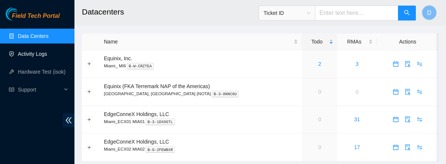
click at [29, 54] on link "Activity Logs" at bounding box center [32, 54] width 29 height 6
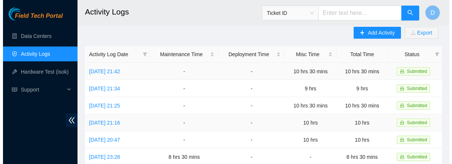
scroll to position [6, 0]
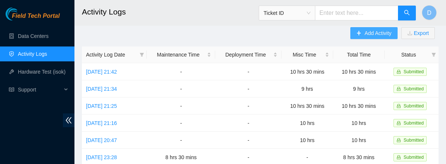
click at [375, 31] on span "Add Activity" at bounding box center [377, 33] width 27 height 8
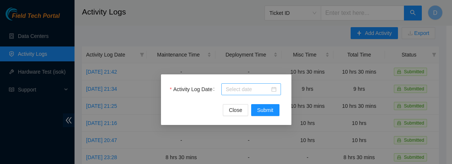
click at [274, 87] on div at bounding box center [251, 89] width 51 height 8
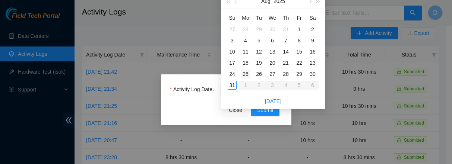
type input "2025-08-25"
click at [246, 74] on div "25" at bounding box center [245, 74] width 9 height 9
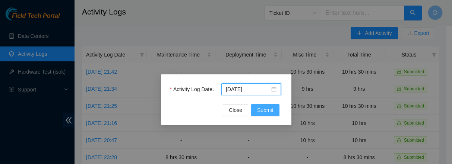
click at [263, 110] on span "Submit" at bounding box center [265, 110] width 16 height 8
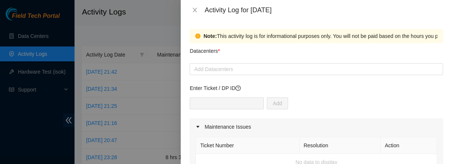
scroll to position [15, 0]
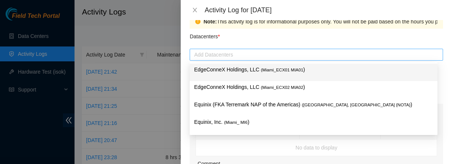
click at [221, 53] on div at bounding box center [315, 54] width 249 height 9
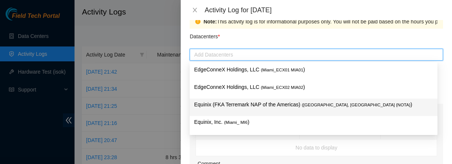
click at [265, 106] on p "Equinix (FKA Terremark NAP of the Americas) ( Miami, FL {NOTA} )" at bounding box center [313, 105] width 239 height 9
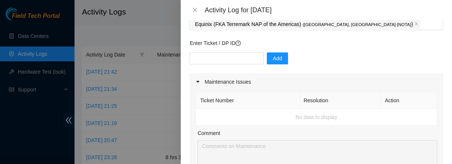
scroll to position [55, 0]
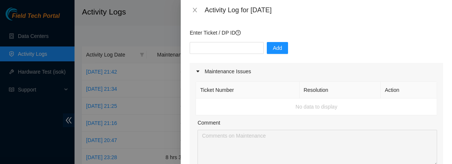
click at [446, 56] on div "Note: This activity log is for informational purposes only. You will not be pai…" at bounding box center [316, 92] width 271 height 144
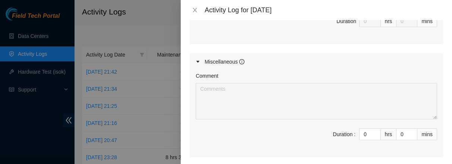
scroll to position [372, 0]
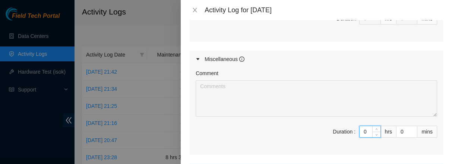
click at [359, 133] on input "0" at bounding box center [369, 131] width 21 height 11
type input "09"
type input "9"
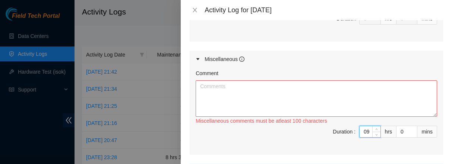
type input "9"
type input "3"
type input "30"
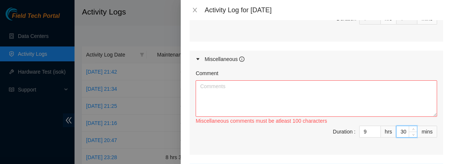
type input "30"
click at [226, 86] on textarea "Comment" at bounding box center [315, 98] width 241 height 36
click at [221, 86] on textarea "Comment" at bounding box center [315, 98] width 241 height 36
paste textarea "ssh key rotation and verification completed -----------------------------------…"
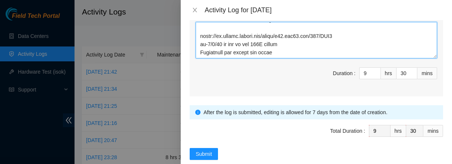
scroll to position [444, 0]
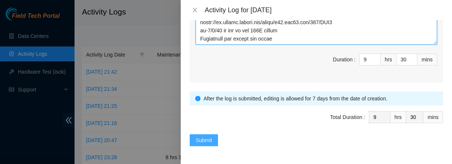
type textarea "ssh key rotation and verification completed -----------------------------------…"
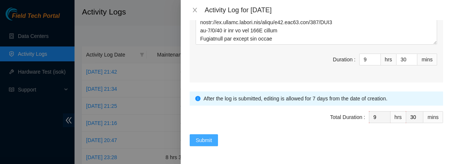
click at [204, 139] on span "Submit" at bounding box center [203, 140] width 16 height 8
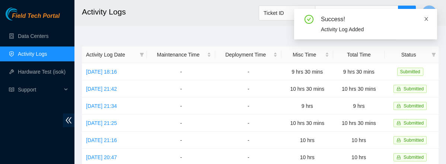
click at [425, 19] on icon "close" at bounding box center [426, 18] width 5 height 5
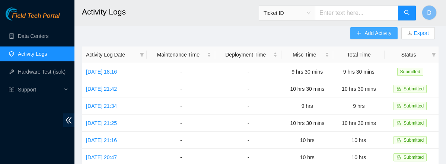
click at [372, 32] on span "Add Activity" at bounding box center [377, 33] width 27 height 8
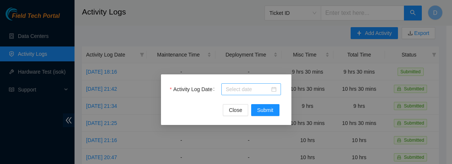
click at [275, 91] on div at bounding box center [251, 89] width 51 height 8
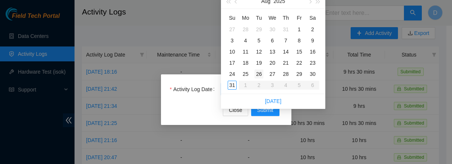
type input "2025-08-26"
click at [258, 73] on div "26" at bounding box center [258, 74] width 9 height 9
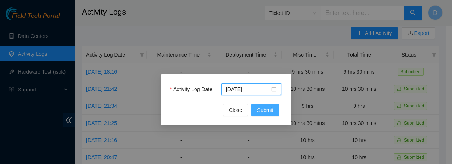
click at [262, 108] on span "Submit" at bounding box center [265, 110] width 16 height 8
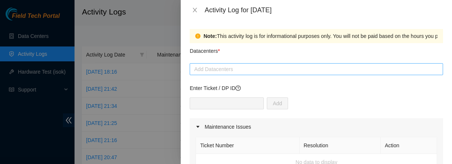
click at [239, 67] on div at bounding box center [315, 69] width 249 height 9
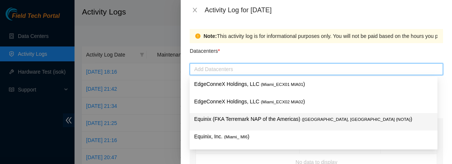
click at [273, 118] on p "Equinix (FKA Terremark NAP of the Americas) ( Miami, FL {NOTA} )" at bounding box center [313, 119] width 239 height 9
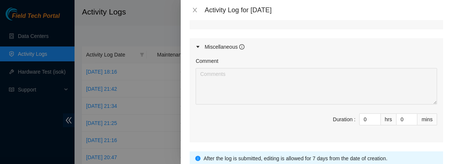
scroll to position [385, 0]
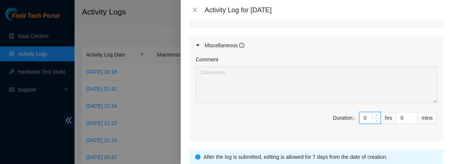
click at [365, 116] on input "0" at bounding box center [369, 117] width 21 height 11
type input "09"
type input "9"
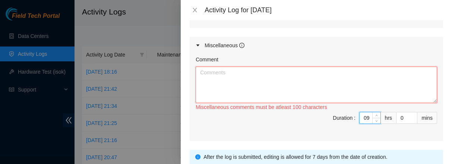
type input "9"
click at [219, 71] on textarea "Comment" at bounding box center [315, 85] width 241 height 36
click at [236, 76] on textarea "Comment" at bounding box center [315, 85] width 241 height 36
paste textarea "B-V-5TO2TWB BATL-IAD r29254 BATL-IADb r01.iad02.adc et-0/1/7 errors BYTEDANCE :…"
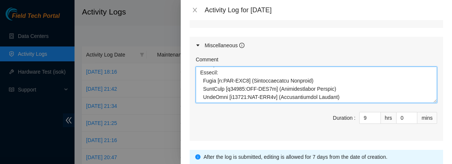
scroll to position [444, 0]
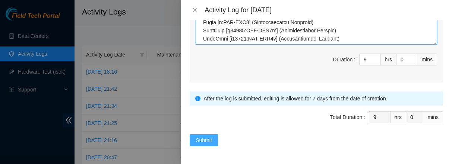
type textarea "B-V-5TO2TWB BATL-IAD r29254 BATL-IADb r01.iad02.adc et-0/1/7 errors BYTEDANCE :…"
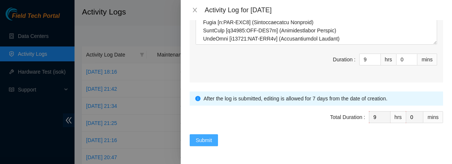
click at [207, 139] on span "Submit" at bounding box center [203, 140] width 16 height 8
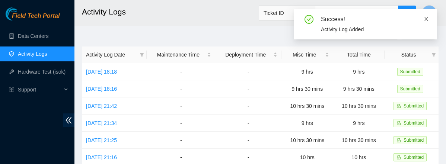
click at [426, 17] on icon "close" at bounding box center [426, 18] width 5 height 5
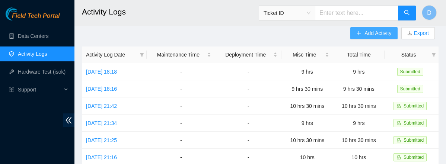
click at [372, 32] on span "Add Activity" at bounding box center [377, 33] width 27 height 8
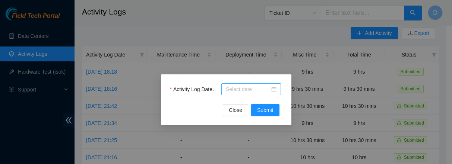
click at [273, 89] on div at bounding box center [251, 89] width 51 height 8
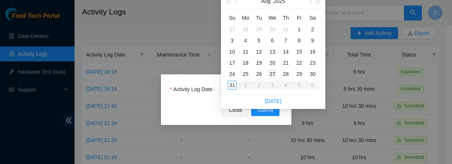
type input "2025-08-27"
click at [272, 71] on div "27" at bounding box center [272, 74] width 9 height 9
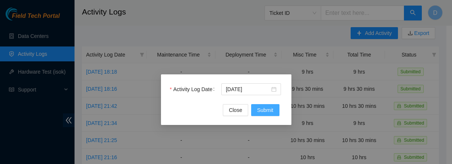
click at [269, 108] on span "Submit" at bounding box center [265, 110] width 16 height 8
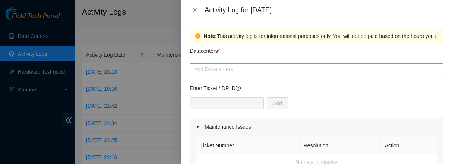
click at [225, 72] on div at bounding box center [315, 69] width 249 height 9
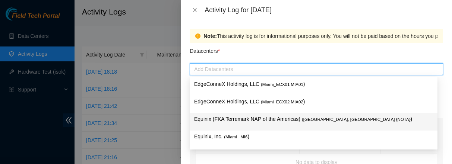
click at [233, 118] on p "Equinix (FKA Terremark NAP of the Americas) ( Miami, FL {NOTA} )" at bounding box center [313, 119] width 239 height 9
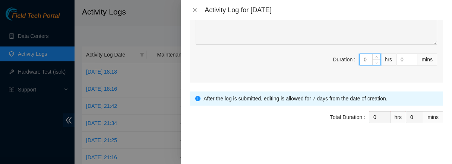
click at [363, 60] on input "0" at bounding box center [369, 59] width 21 height 11
type input "09"
type input "9"
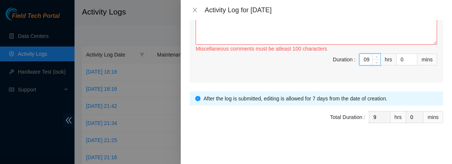
type input "9"
type input "3"
type input "30"
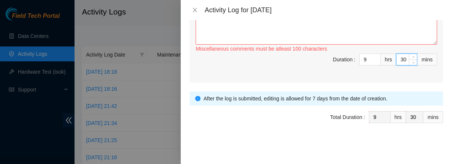
type input "30"
click at [314, 21] on textarea "Comment" at bounding box center [315, 26] width 241 height 36
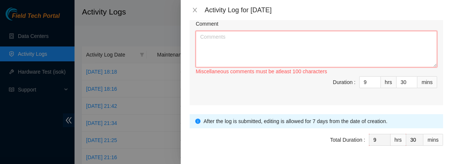
scroll to position [415, 0]
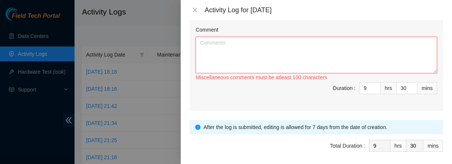
click at [269, 45] on textarea "Comment" at bounding box center [315, 55] width 241 height 36
paste textarea "MSP1 B-V-5UJLPN3 DWDM msp1 full suspension_ CU replacement US Cologix #1 of 2 C…"
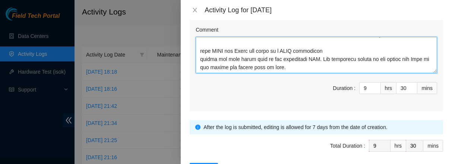
scroll to position [444, 0]
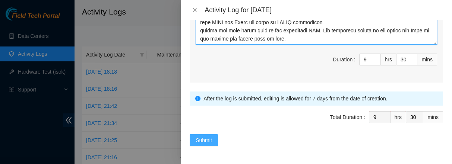
type textarea "MSP1 B-V-5UJLPN3 DWDM msp1 full suspension_ CU replacement US Cologix #1 of 2 C…"
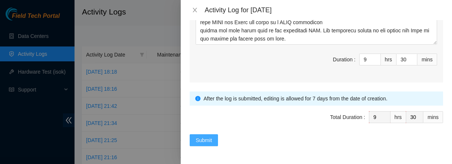
click at [211, 137] on span "Submit" at bounding box center [203, 140] width 16 height 8
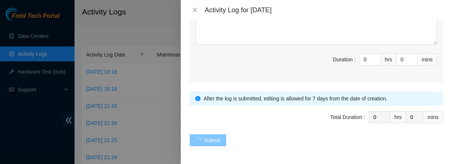
scroll to position [0, 0]
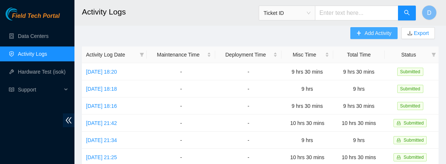
click at [361, 31] on button "Add Activity" at bounding box center [373, 33] width 47 height 12
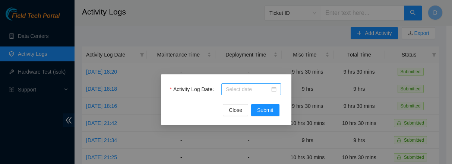
click at [273, 88] on div at bounding box center [251, 89] width 51 height 8
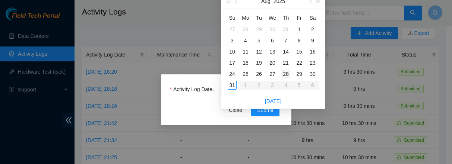
type input "2025-08-28"
click at [286, 73] on div "28" at bounding box center [285, 74] width 9 height 9
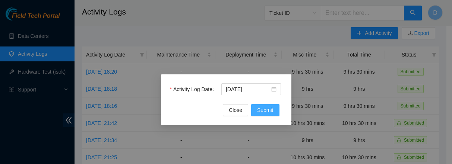
click at [265, 111] on span "Submit" at bounding box center [265, 110] width 16 height 8
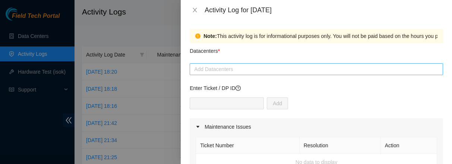
click at [236, 72] on div at bounding box center [315, 69] width 249 height 9
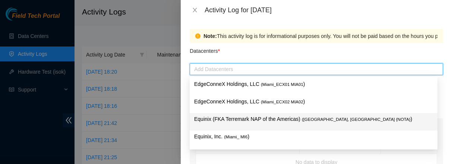
click at [231, 118] on p "Equinix (FKA Terremark NAP of the Americas) ( Miami, FL {NOTA} )" at bounding box center [313, 119] width 239 height 9
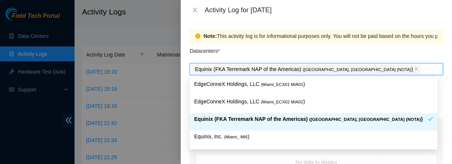
click at [390, 113] on div "Equinix (FKA Terremark NAP of the Americas) ( Miami, FL {NOTA} )" at bounding box center [313, 121] width 248 height 17
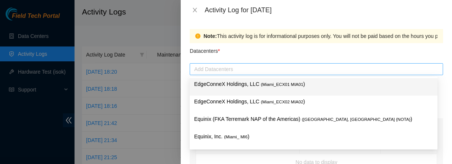
click at [236, 70] on div at bounding box center [315, 69] width 249 height 9
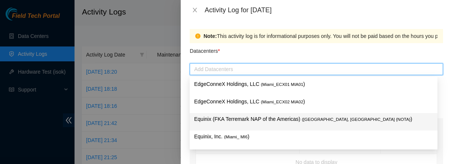
click at [233, 118] on p "Equinix (FKA Terremark NAP of the Americas) ( Miami, FL {NOTA} )" at bounding box center [313, 119] width 239 height 9
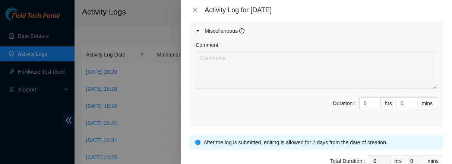
scroll to position [380, 0]
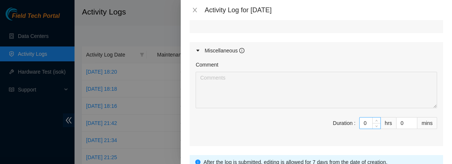
click at [362, 123] on input "0" at bounding box center [369, 123] width 21 height 11
type input "09"
type input "9"
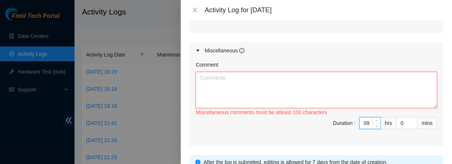
type input "9"
click at [216, 80] on textarea "Comment" at bounding box center [315, 90] width 241 height 36
click at [230, 83] on textarea "Comment" at bounding box center [315, 90] width 241 height 36
paste textarea "B-W-13XZQ0Q FABRIC-GRU ESSL r52099 FABRIC-GRU12w rear deadbolt unlocked rear de…"
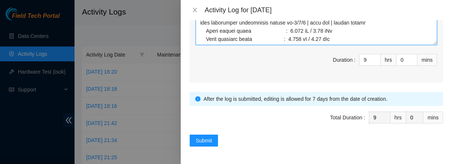
scroll to position [444, 0]
type textarea "B-W-13XZQ0Q FABRIC-GRU ESSL r52099 FABRIC-GRU12w rear deadbolt unlocked rear de…"
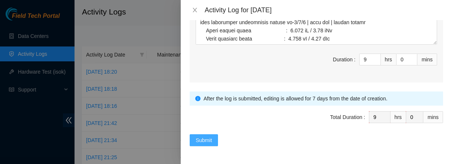
click at [209, 140] on span "Submit" at bounding box center [203, 140] width 16 height 8
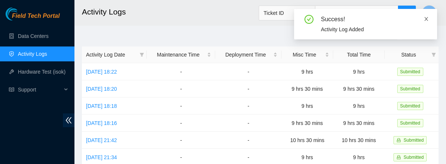
click at [425, 19] on icon "close" at bounding box center [426, 18] width 5 height 5
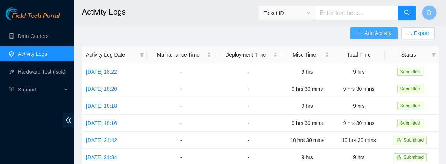
click at [374, 31] on span "Add Activity" at bounding box center [377, 33] width 27 height 8
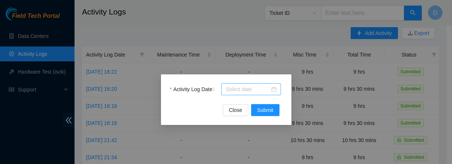
click at [275, 89] on div at bounding box center [251, 89] width 51 height 8
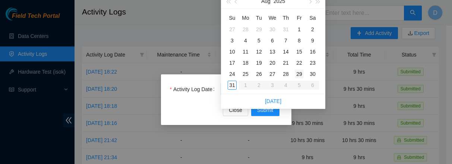
type input "2025-08-29"
click at [303, 74] on div "29" at bounding box center [298, 74] width 9 height 9
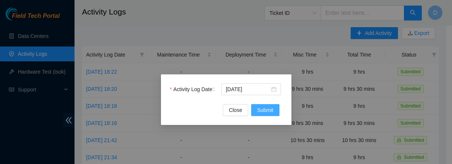
click at [271, 109] on span "Submit" at bounding box center [265, 110] width 16 height 8
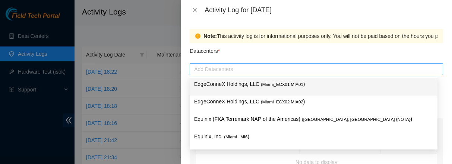
click at [238, 68] on div at bounding box center [315, 69] width 249 height 9
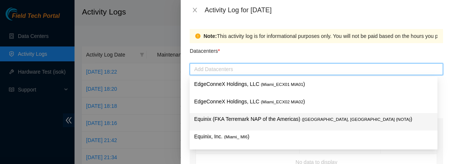
click at [226, 120] on p "Equinix (FKA Terremark NAP of the Americas) ( Miami, FL {NOTA} )" at bounding box center [313, 119] width 239 height 9
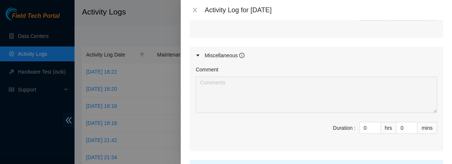
scroll to position [356, 0]
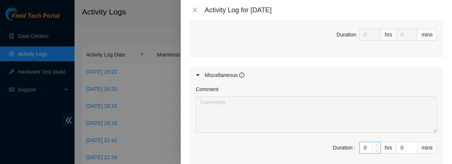
click at [363, 150] on input "0" at bounding box center [369, 147] width 21 height 11
type input "08"
type input "8"
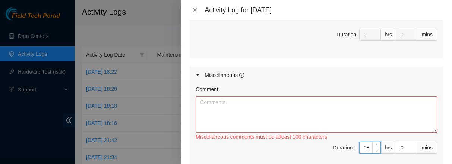
type input "8"
type input "3"
type input "30"
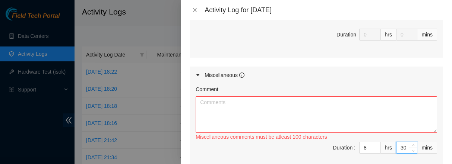
type input "30"
click at [264, 108] on textarea "Comment" at bounding box center [315, 114] width 241 height 36
click at [316, 109] on textarea "Comment" at bounding box center [315, 114] width 241 height 36
paste textarea "B-V-5PHDIGU FABRIC-ORD2 r20.spine101.ord02.fab eth-1/1/32 down r01.leaf109.ord0…"
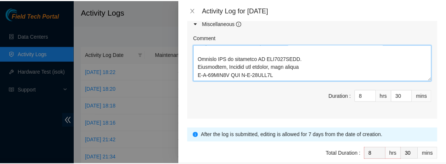
scroll to position [444, 0]
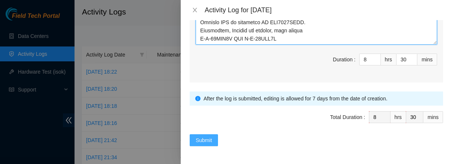
type textarea "B-V-5PHDIGU FABRIC-ORD2 r20.spine101.ord02.fab eth-1/1/32 down r01.leaf109.ord0…"
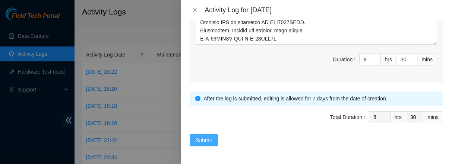
click at [201, 140] on span "Submit" at bounding box center [203, 140] width 16 height 8
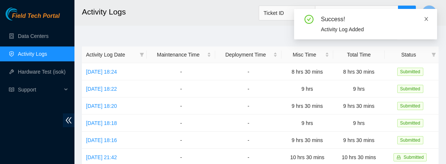
click at [427, 19] on icon "close" at bounding box center [426, 18] width 5 height 5
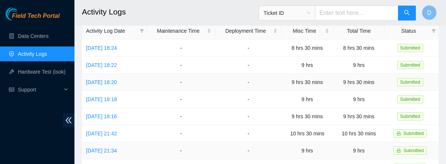
scroll to position [32, 0]
